Goal: Check status

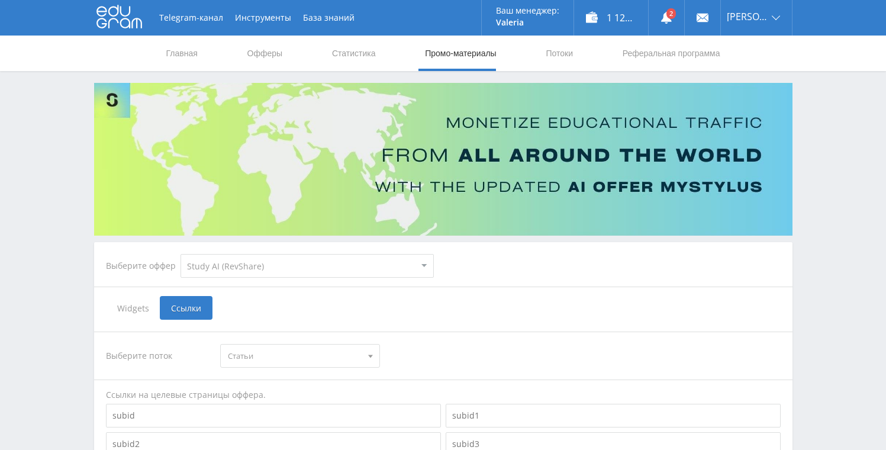
select select "376"
click at [347, 52] on link "Статистика" at bounding box center [354, 54] width 46 height 36
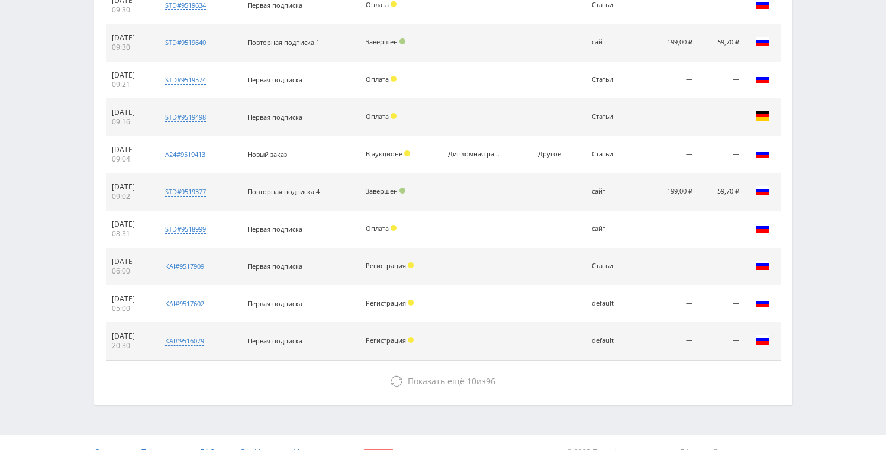
scroll to position [524, 0]
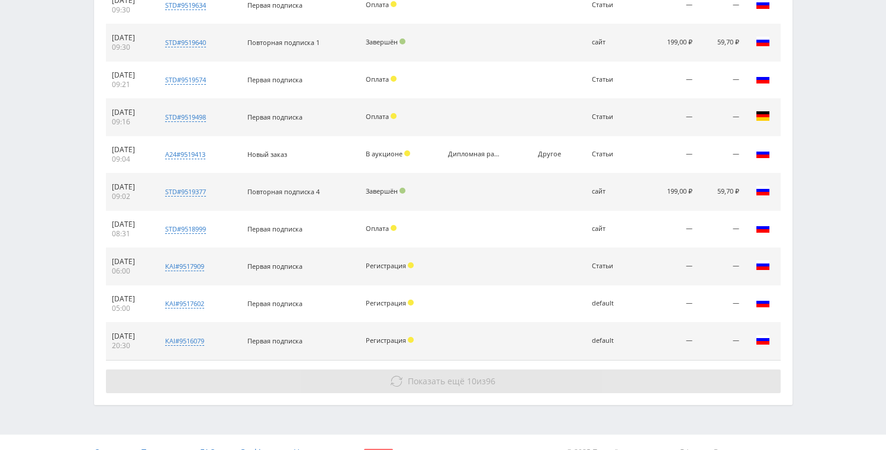
click at [414, 371] on button "Показать ещё 10 из 96" at bounding box center [443, 381] width 675 height 24
click at [411, 384] on span "Показать ещё" at bounding box center [436, 380] width 57 height 11
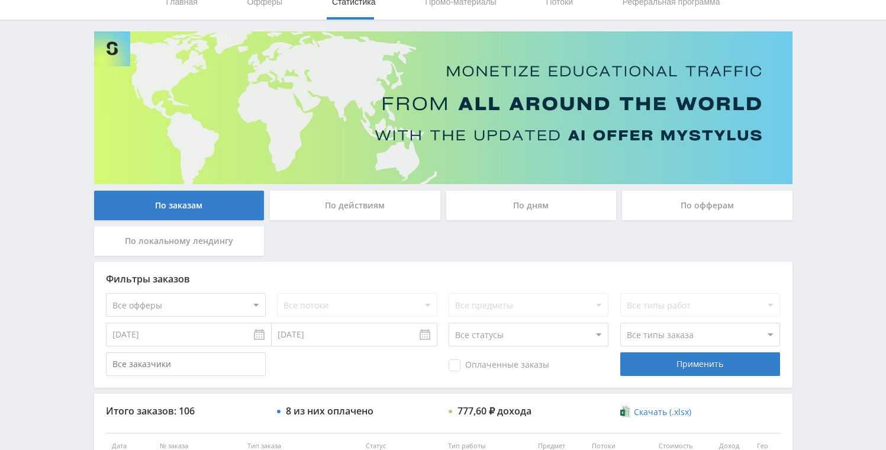
scroll to position [0, 0]
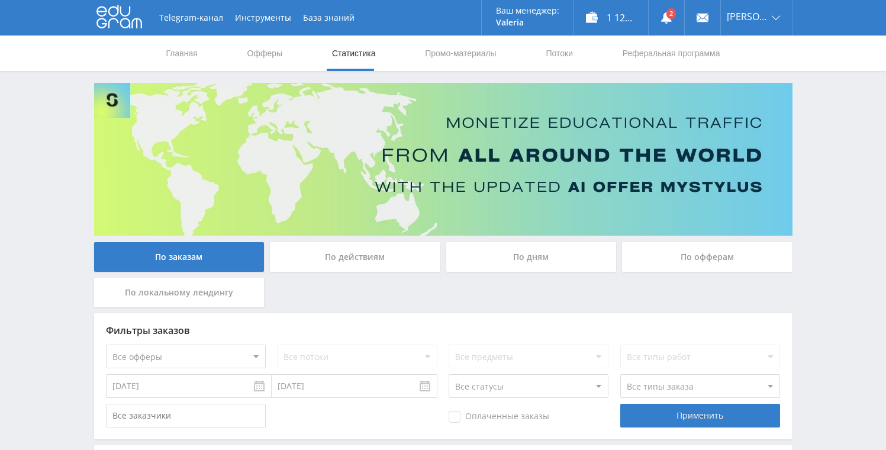
click at [494, 263] on div "По дням" at bounding box center [531, 257] width 170 height 30
click at [0, 0] on input "По дням" at bounding box center [0, 0] width 0 height 0
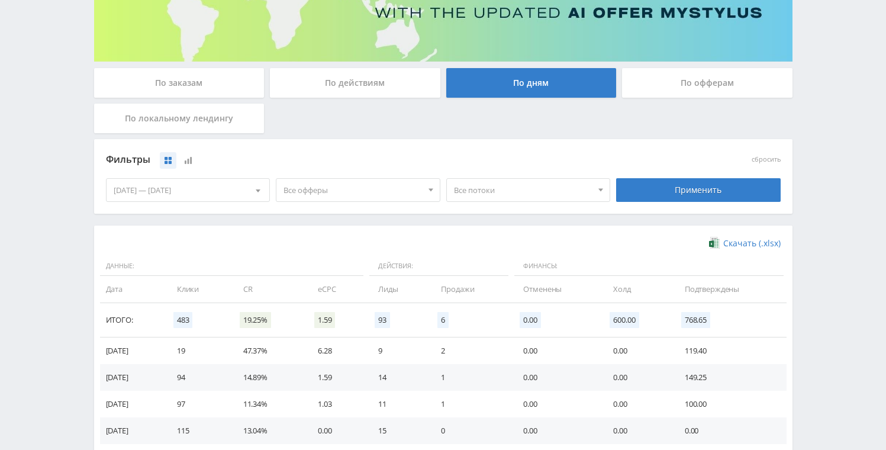
scroll to position [21, 0]
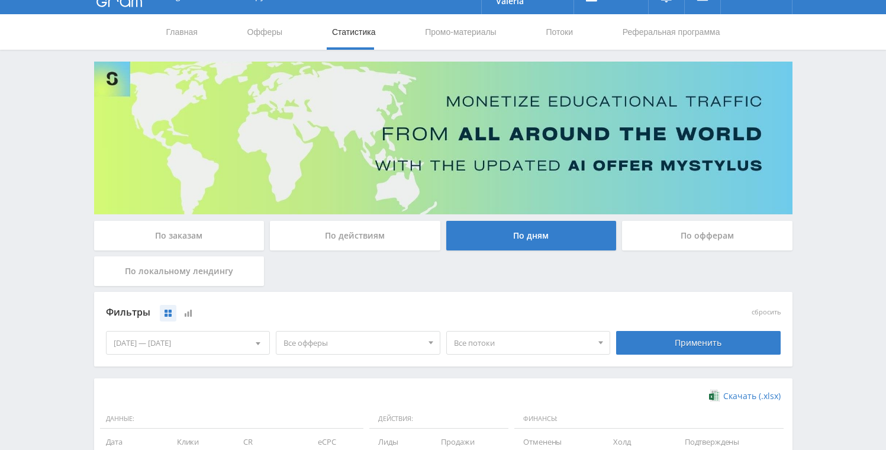
click at [219, 241] on div "По заказам" at bounding box center [179, 236] width 170 height 30
click at [0, 0] on input "По заказам" at bounding box center [0, 0] width 0 height 0
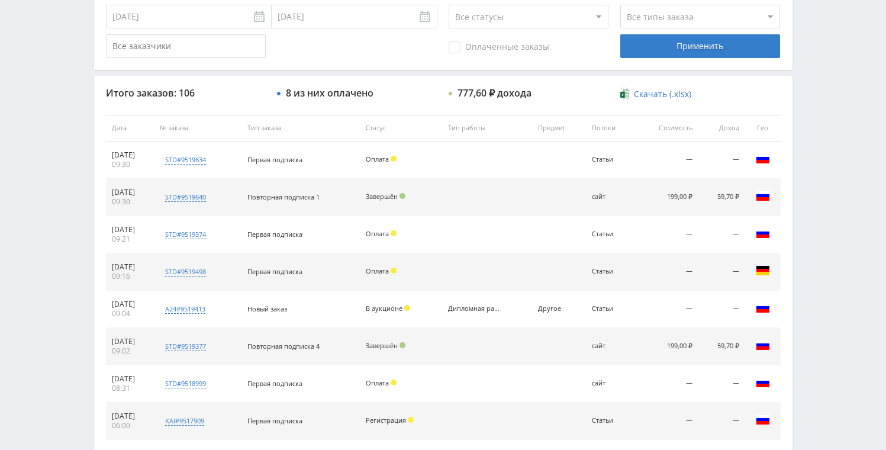
scroll to position [363, 0]
